Goal: Check status: Check status

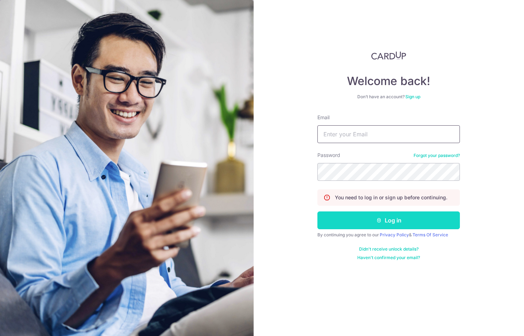
type input "[EMAIL_ADDRESS][DOMAIN_NAME]"
click at [392, 218] on button "Log in" at bounding box center [388, 221] width 142 height 18
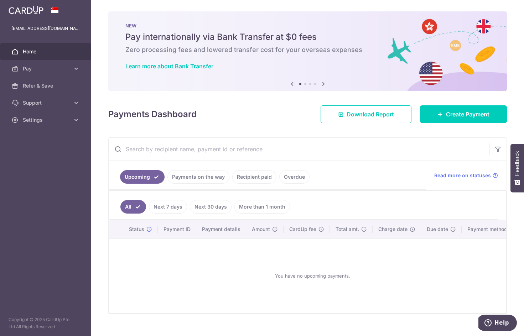
click at [195, 173] on link "Payments on the way" at bounding box center [198, 177] width 62 height 14
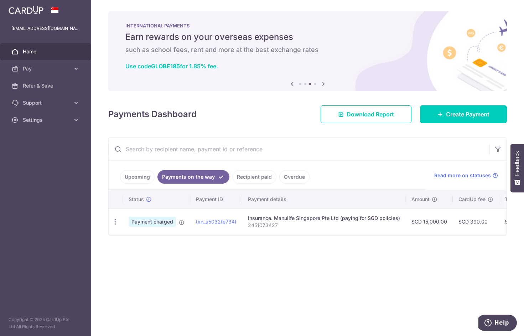
click at [249, 178] on link "Recipient paid" at bounding box center [254, 177] width 44 height 14
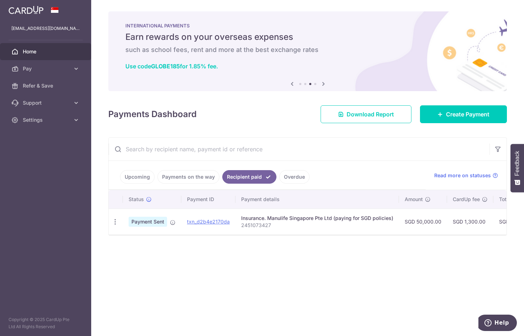
click at [178, 177] on link "Payments on the way" at bounding box center [188, 177] width 62 height 14
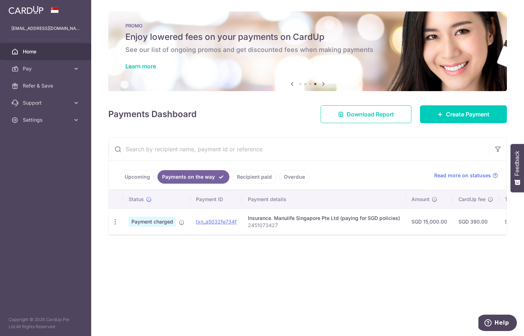
click at [134, 177] on link "Upcoming" at bounding box center [137, 177] width 35 height 14
